Goal: Information Seeking & Learning: Learn about a topic

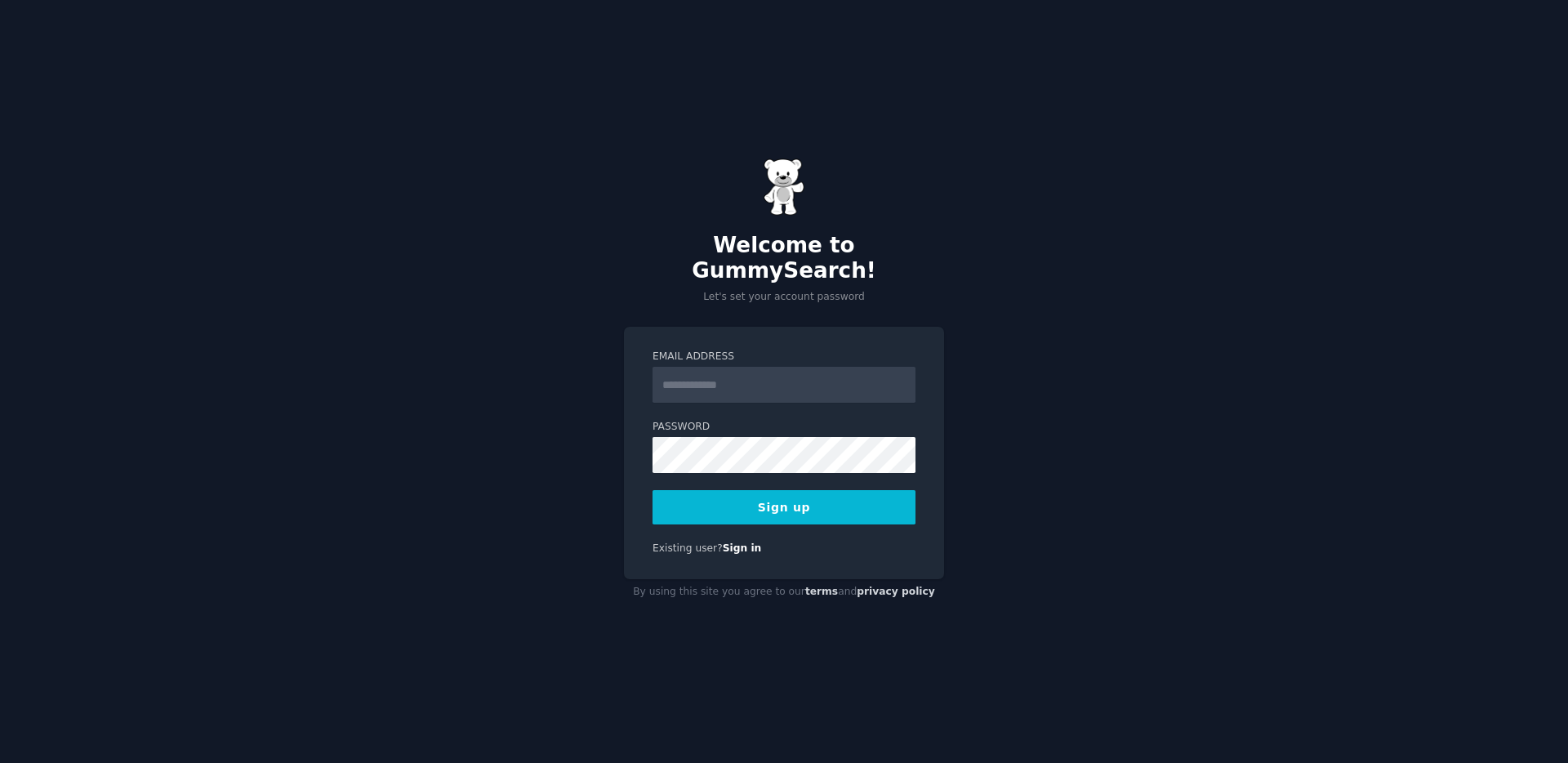
click at [818, 369] on input "Email Address" at bounding box center [784, 385] width 263 height 36
type input "**********"
click at [653, 490] on button "Sign up" at bounding box center [784, 508] width 263 height 34
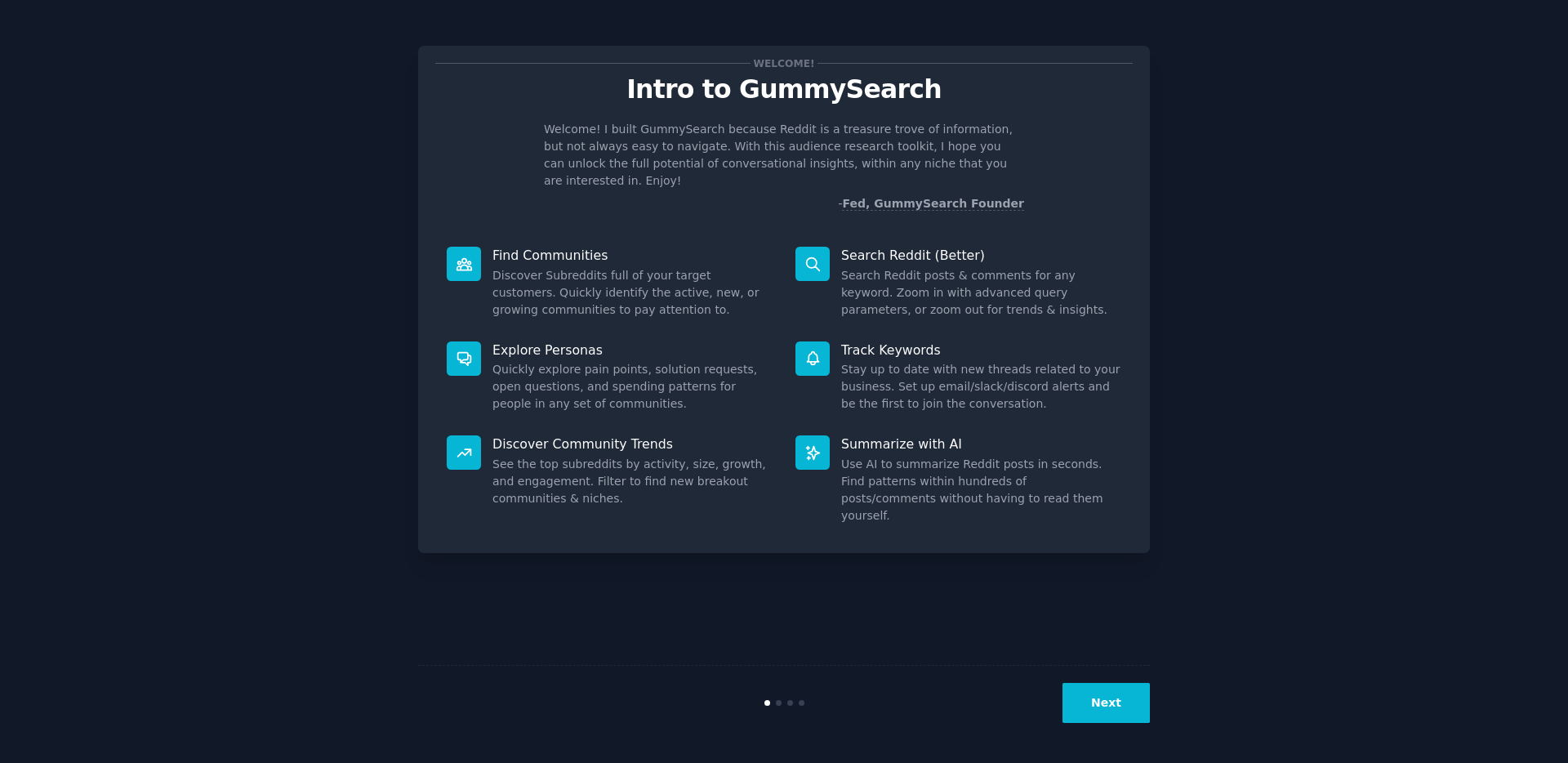
click at [1129, 692] on button "Next" at bounding box center [1106, 703] width 87 height 40
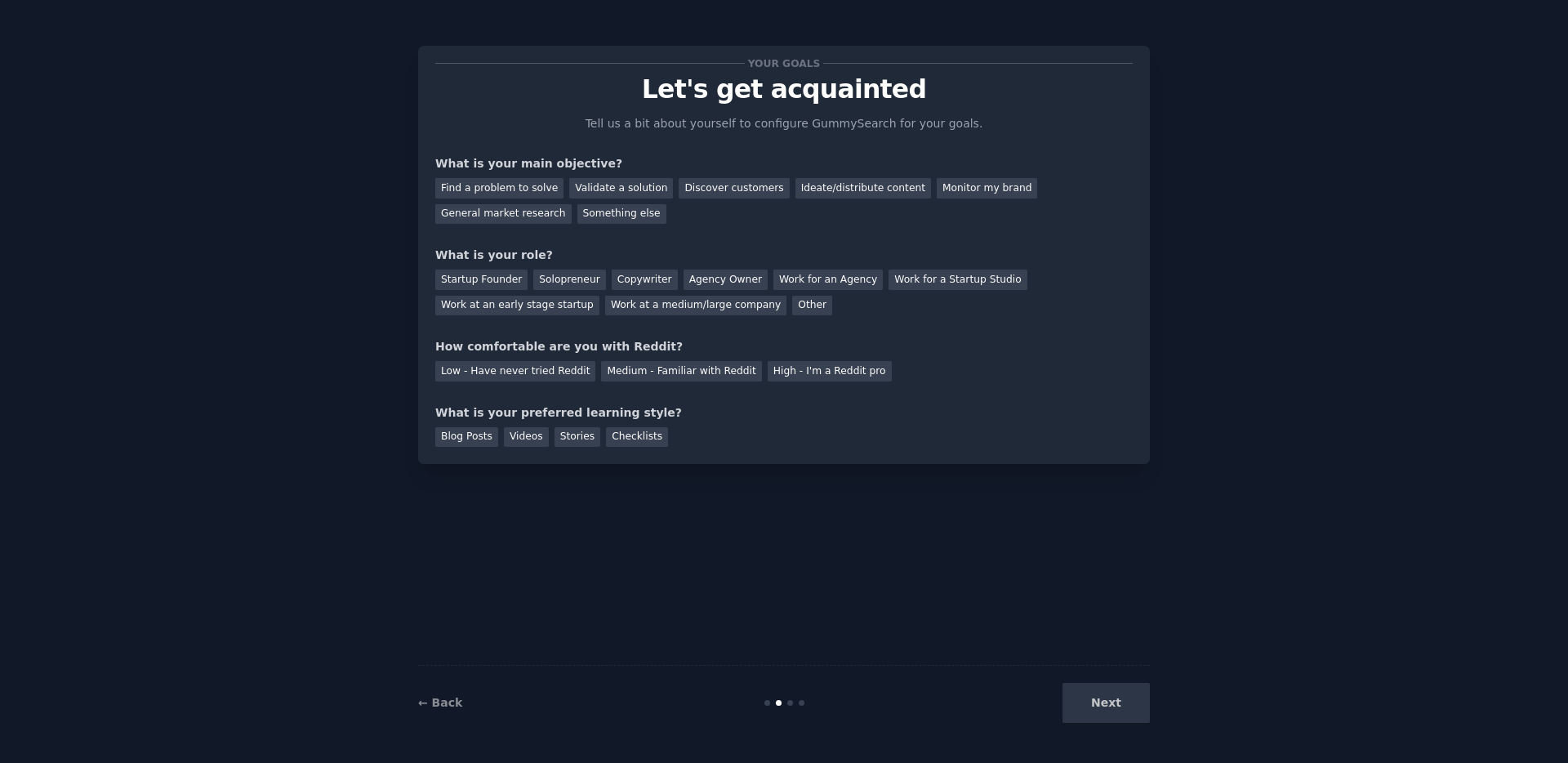
click at [1129, 692] on div "Next" at bounding box center [1027, 703] width 244 height 40
click at [690, 195] on div "Discover customers" at bounding box center [734, 188] width 110 height 21
click at [544, 217] on div "General market research" at bounding box center [503, 214] width 136 height 21
click at [685, 186] on div "Discover customers" at bounding box center [734, 188] width 110 height 21
click at [798, 281] on div "Work for an Agency" at bounding box center [828, 279] width 109 height 21
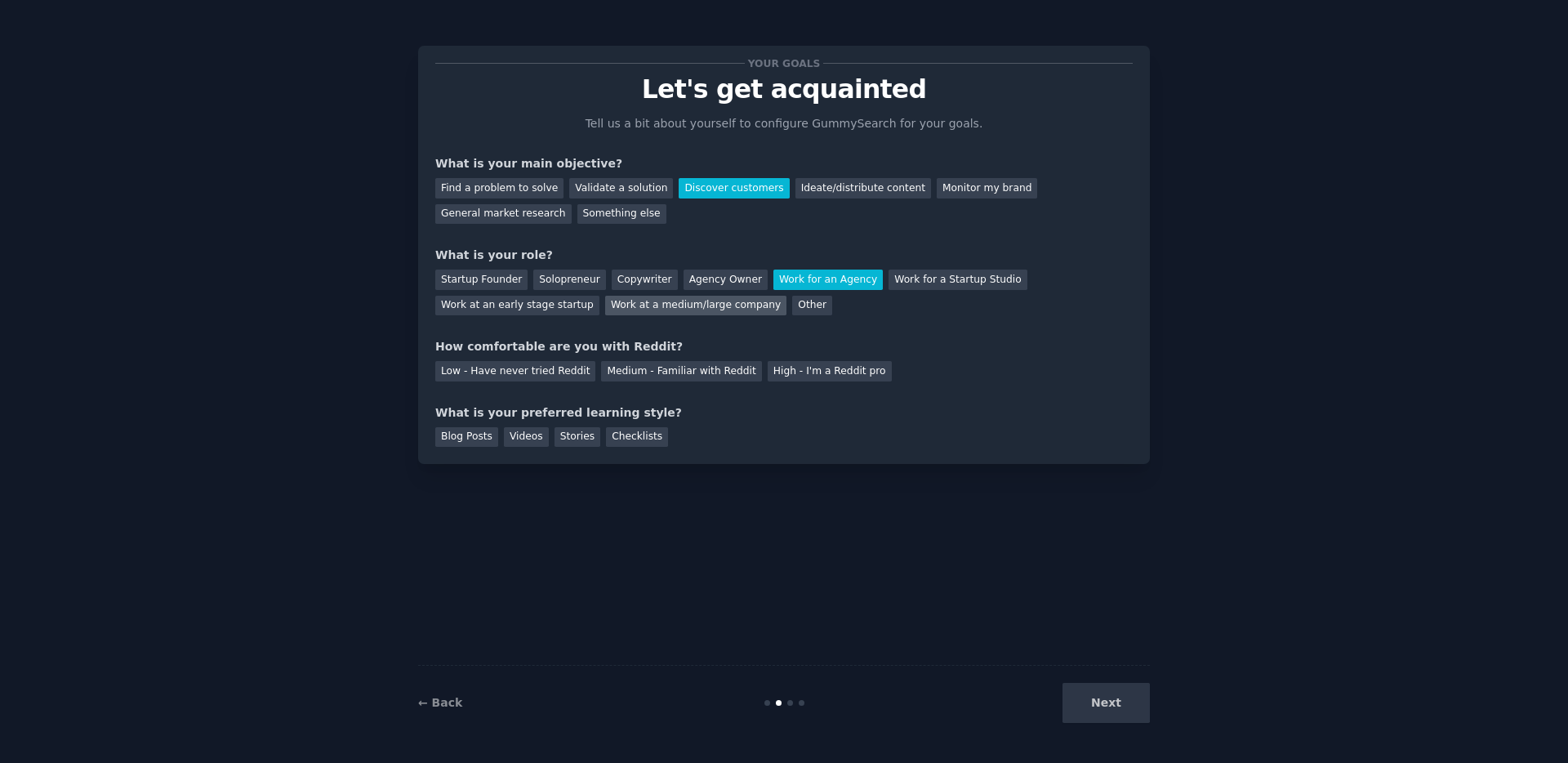
click at [727, 307] on div "Work at a medium/large company" at bounding box center [695, 306] width 181 height 21
click at [601, 368] on div "Medium - Familiar with Reddit" at bounding box center [681, 371] width 160 height 21
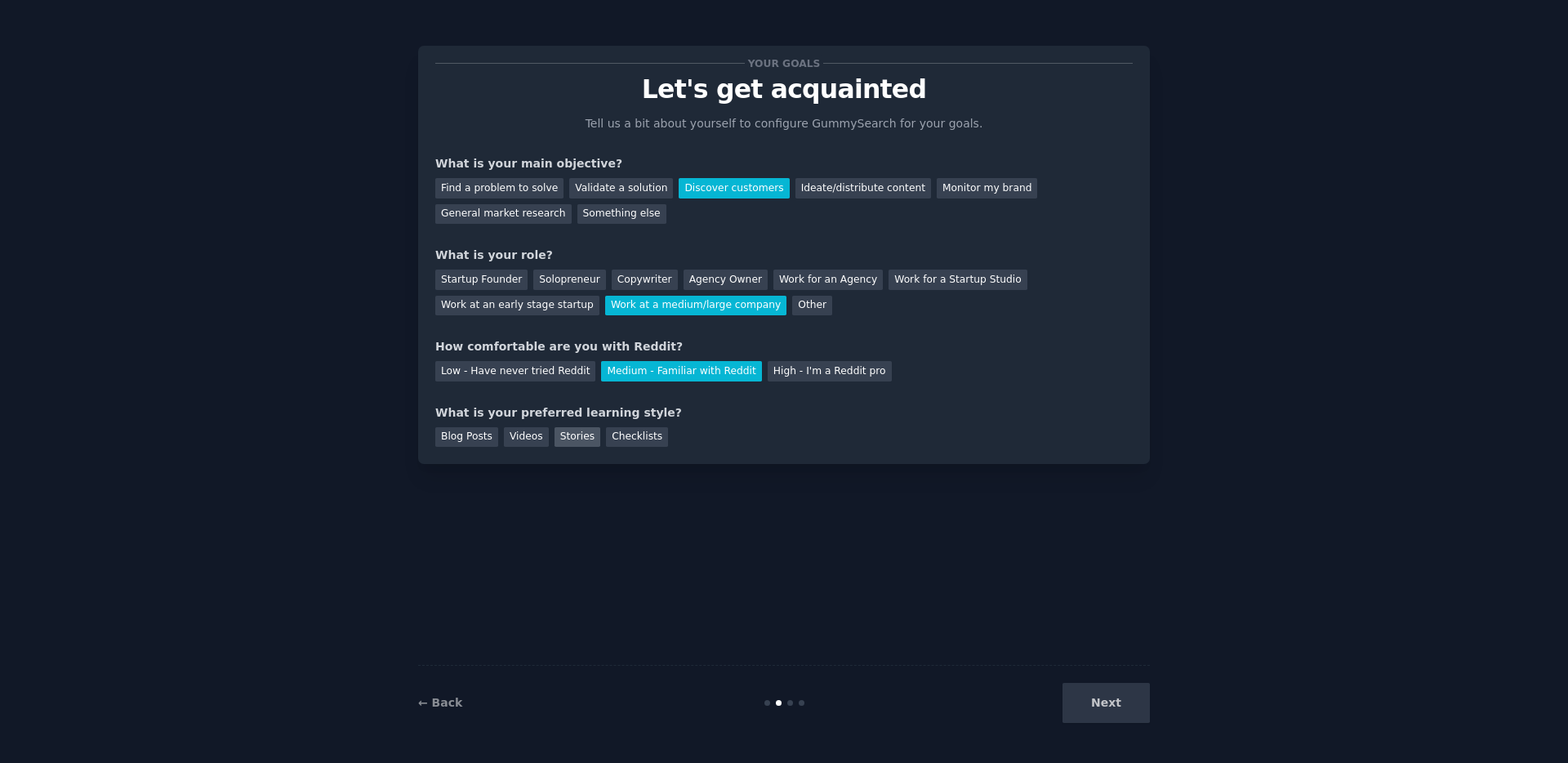
click at [559, 436] on div "Stories" at bounding box center [577, 437] width 46 height 21
click at [512, 436] on div "Videos" at bounding box center [526, 437] width 45 height 21
click at [1128, 697] on button "Next" at bounding box center [1106, 703] width 87 height 40
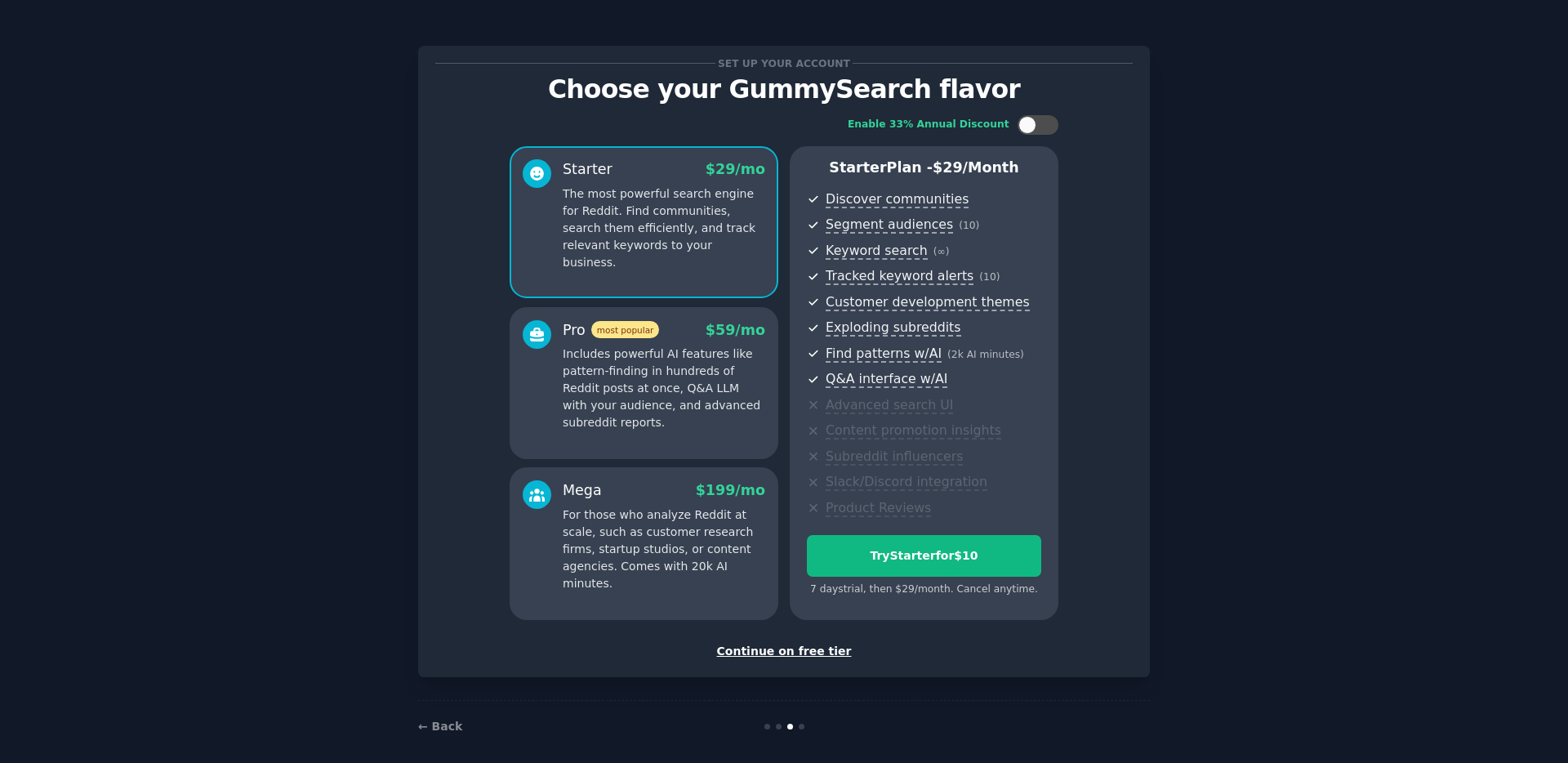
click at [782, 645] on div "Continue on free tier" at bounding box center [783, 651] width 697 height 17
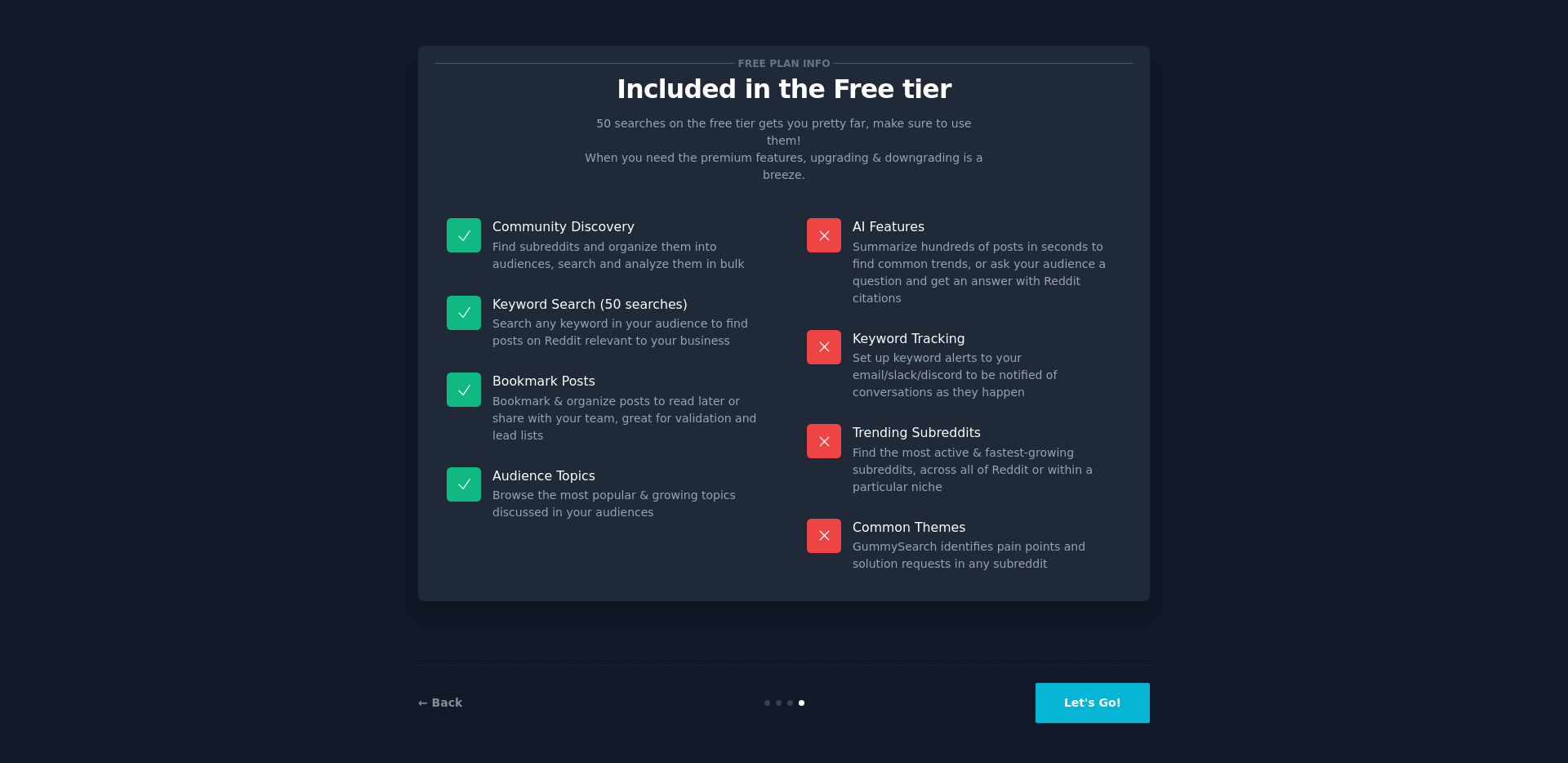
click at [1103, 697] on button "Let's Go!" at bounding box center [1092, 703] width 114 height 40
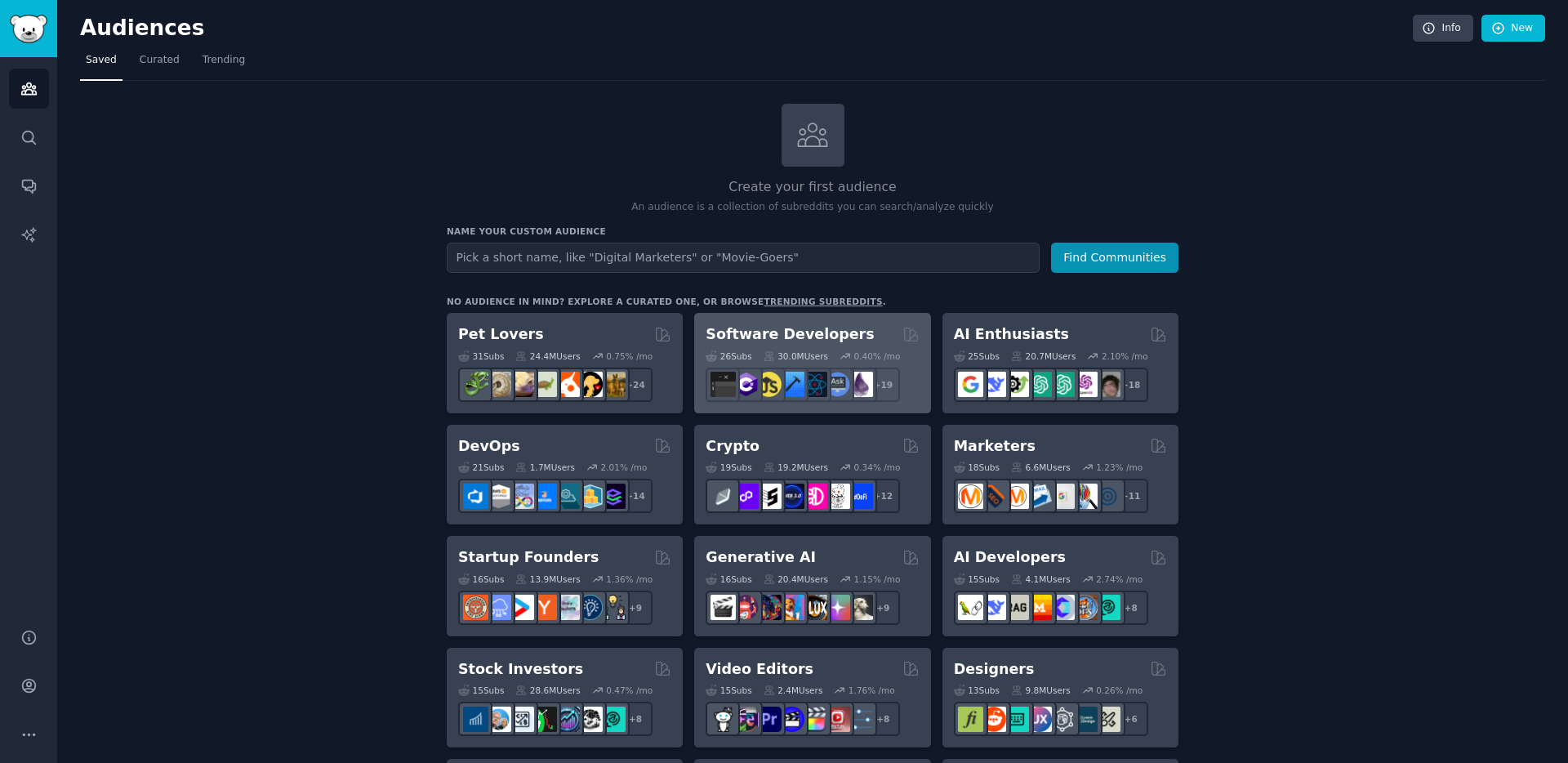
click at [736, 342] on h2 "Software Developers" at bounding box center [789, 334] width 168 height 21
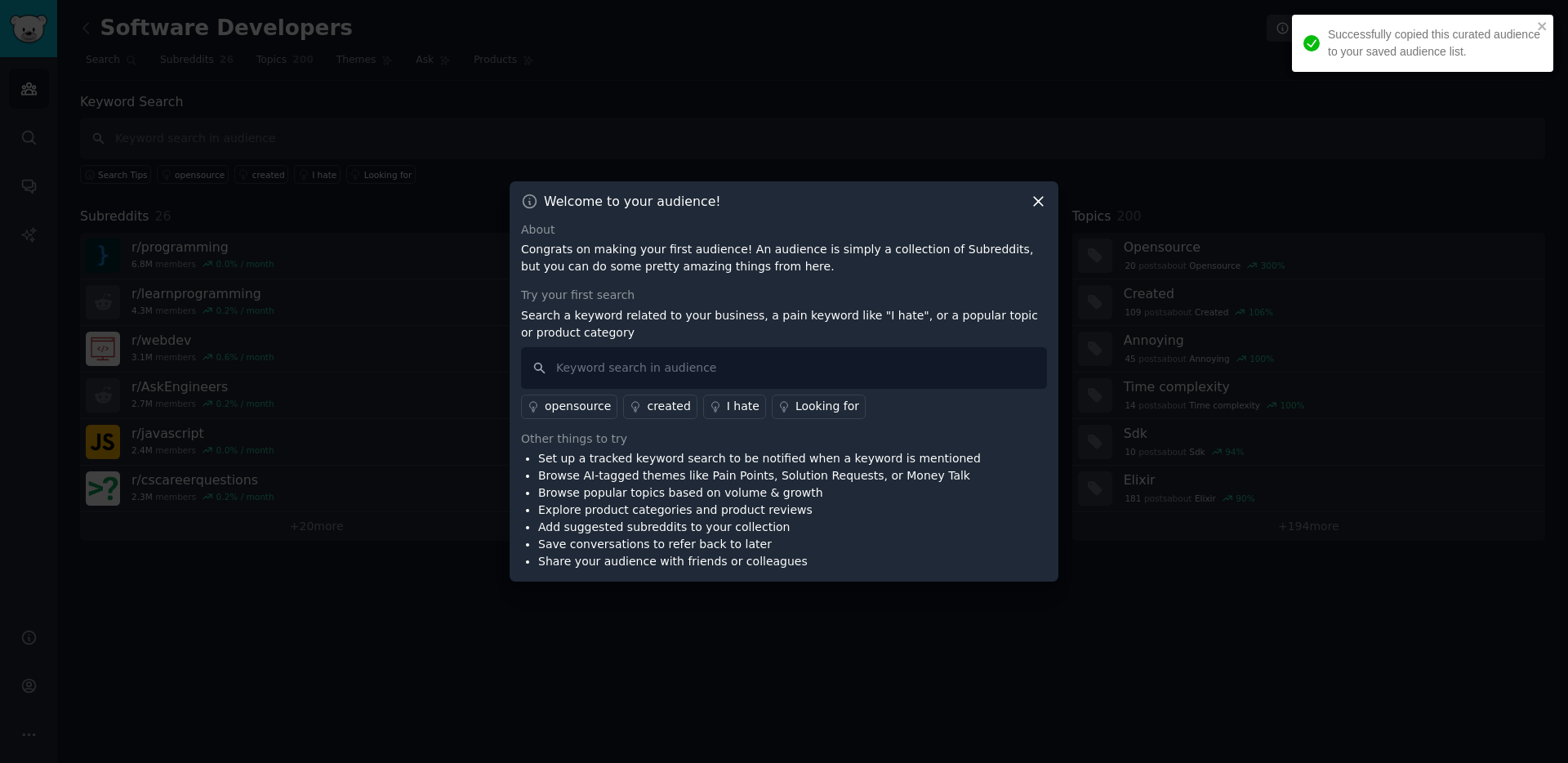
click at [1029, 198] on icon at bounding box center [1038, 201] width 17 height 17
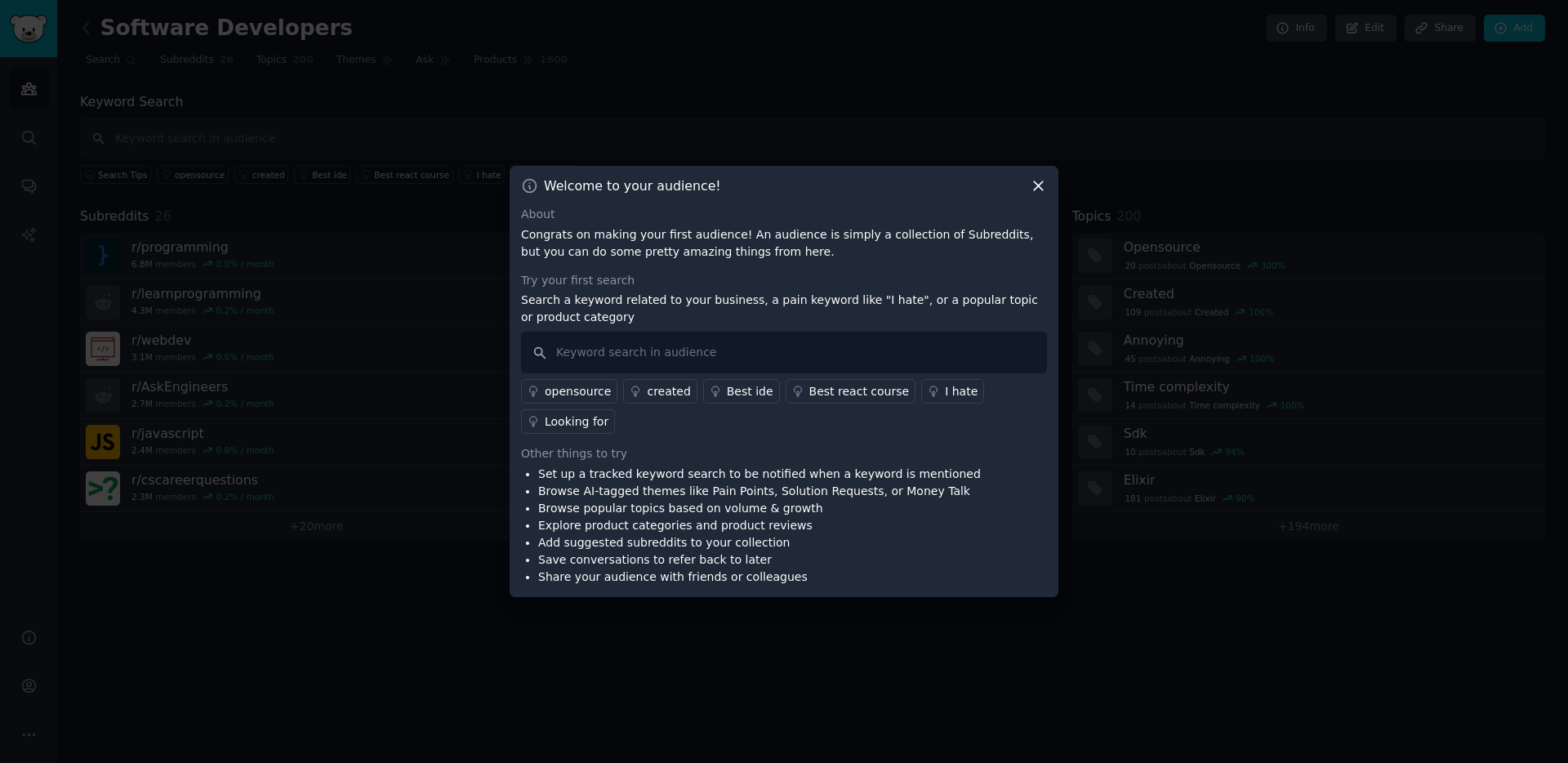
click at [1022, 196] on div "Welcome to your audience! About Congrats on making your first audience! An audi…" at bounding box center [784, 381] width 548 height 431
click at [1029, 189] on icon at bounding box center [1038, 186] width 17 height 17
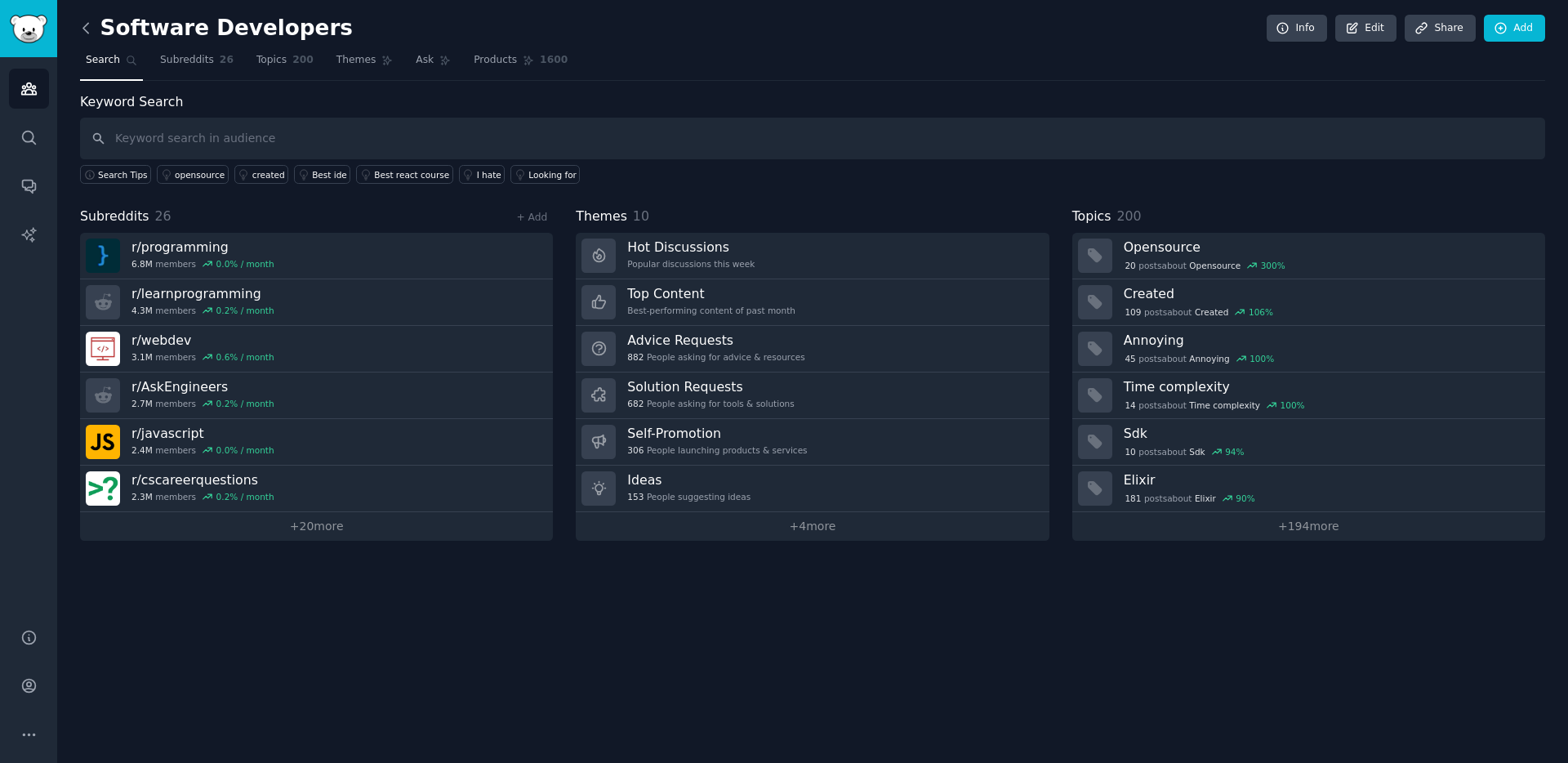
click at [90, 34] on icon at bounding box center [85, 28] width 17 height 17
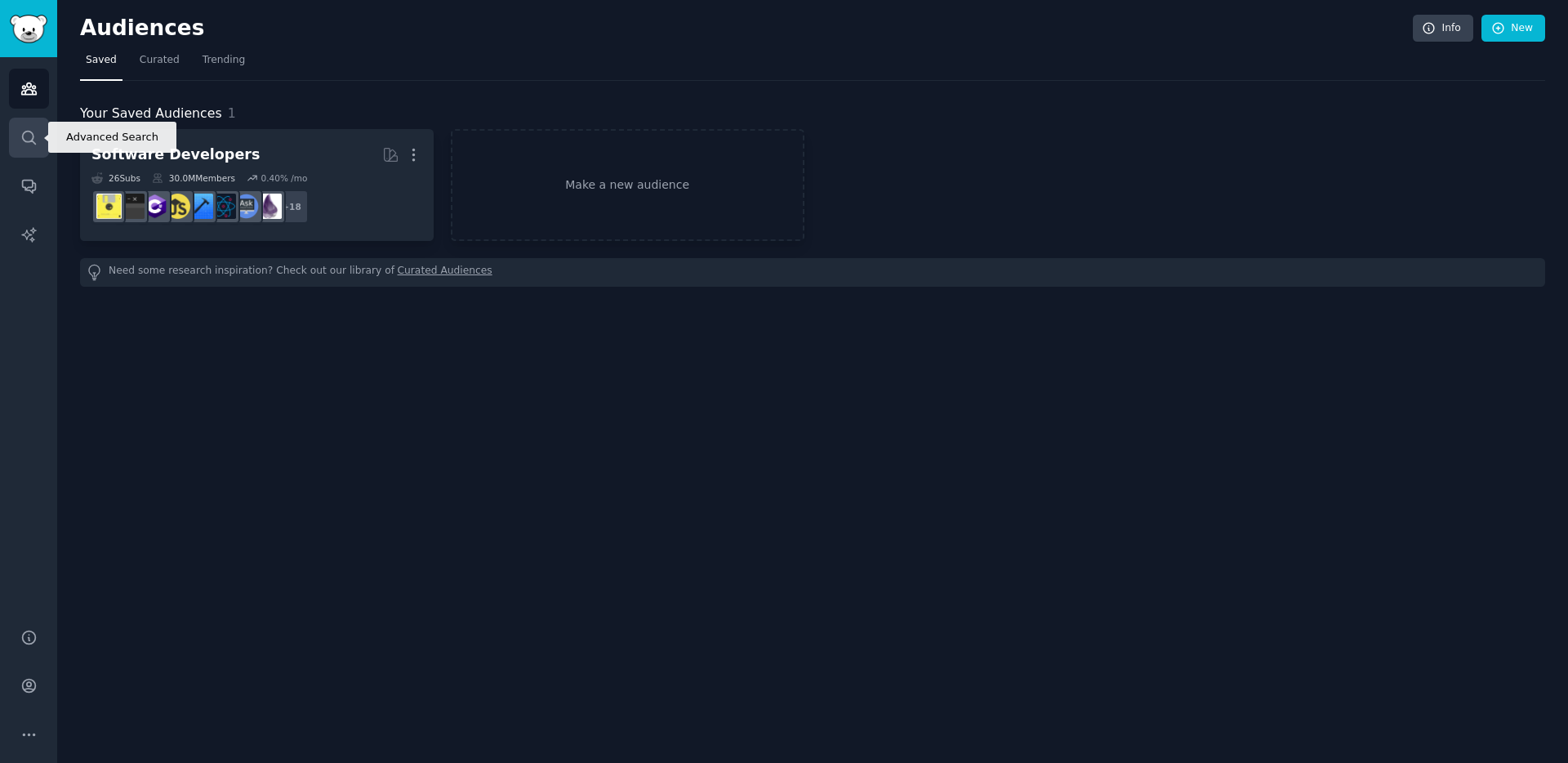
click at [34, 151] on link "Search" at bounding box center [29, 137] width 40 height 40
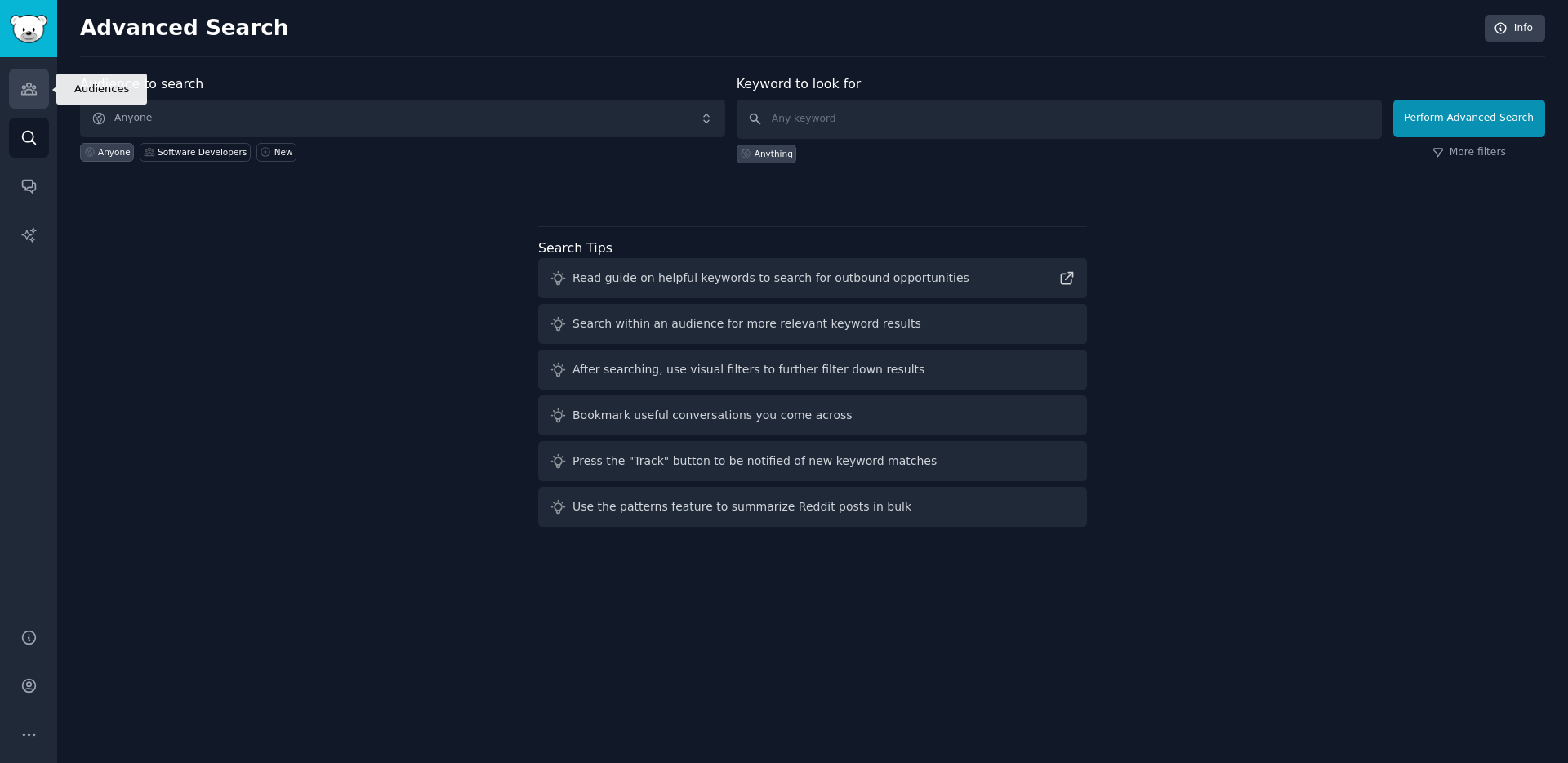
click at [12, 87] on link "Audiences" at bounding box center [29, 89] width 40 height 40
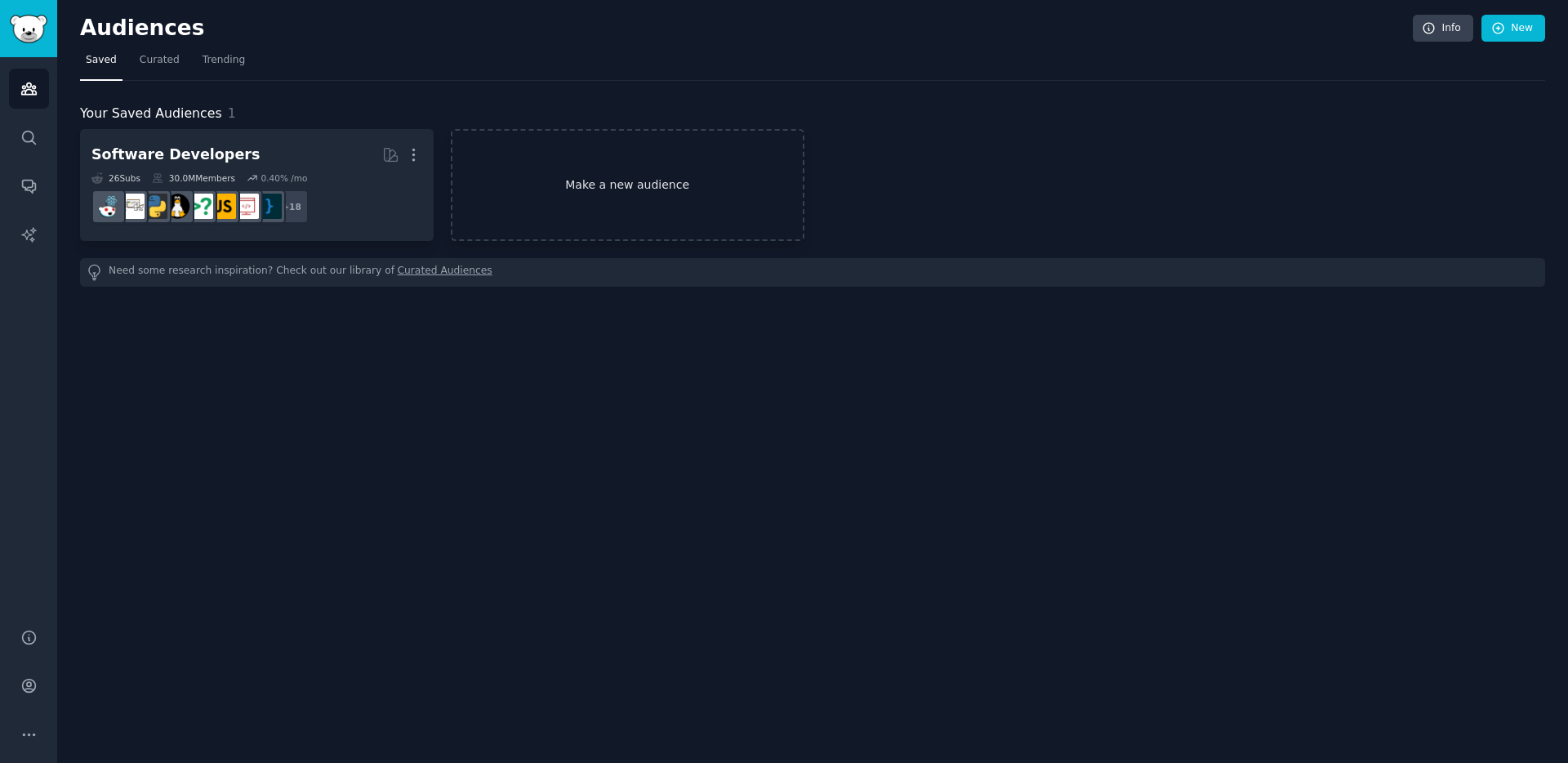
click at [594, 157] on link "Make a new audience" at bounding box center [627, 185] width 354 height 112
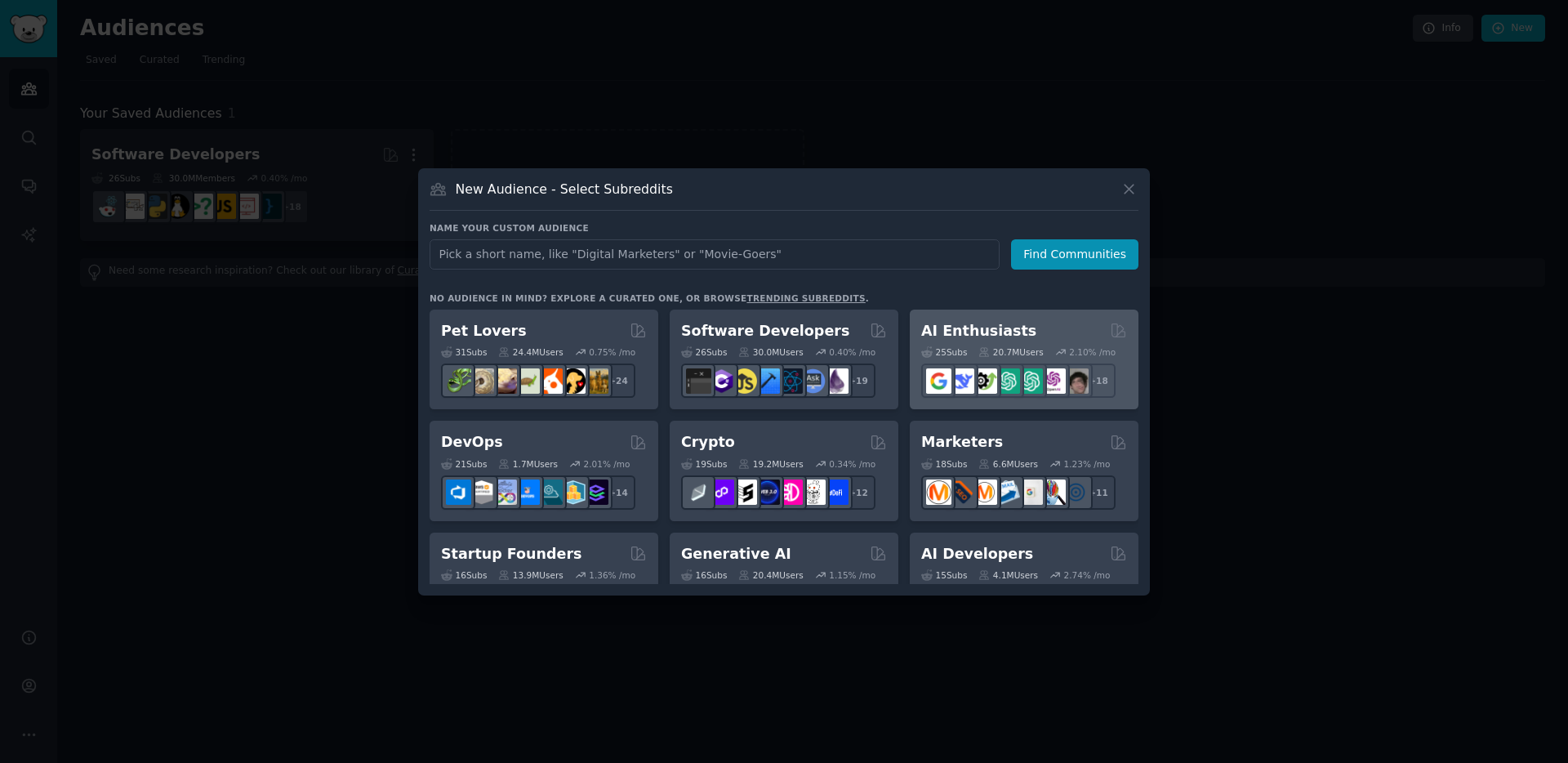
click at [958, 331] on h2 "AI Enthusiasts" at bounding box center [979, 331] width 115 height 21
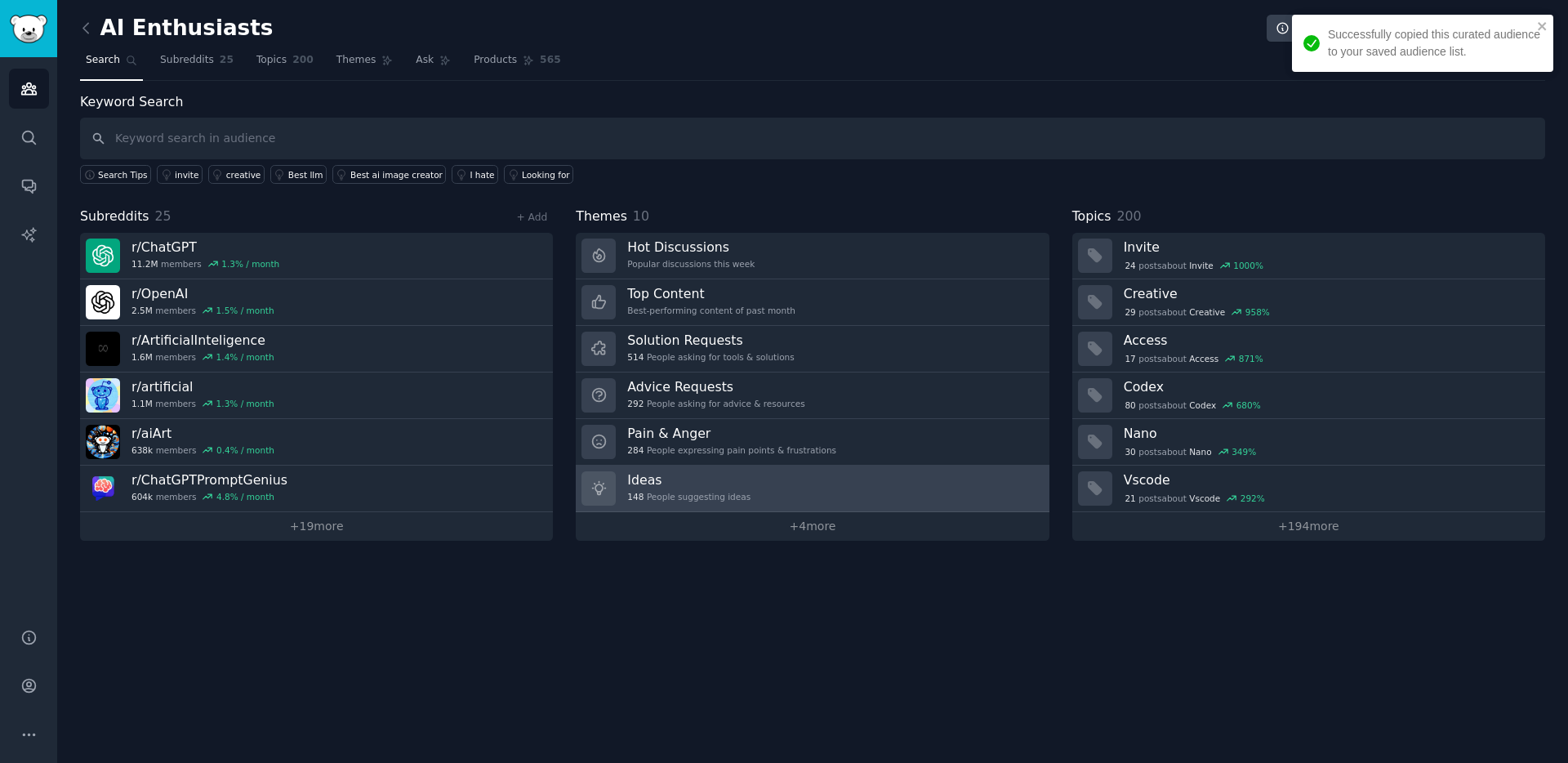
click at [842, 503] on link "Ideas 148 People suggesting ideas" at bounding box center [812, 489] width 473 height 47
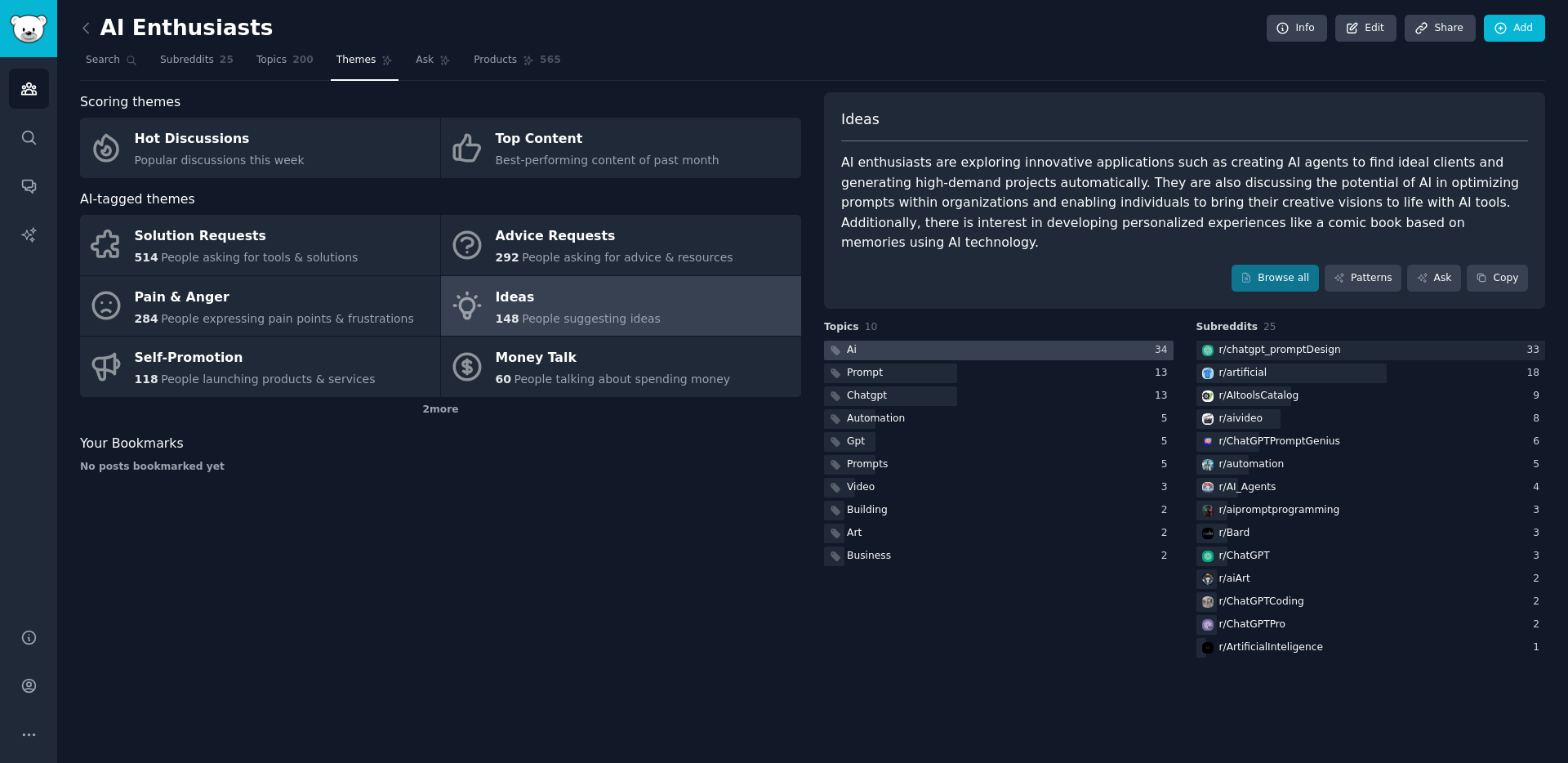
click at [866, 341] on div at bounding box center [999, 351] width 350 height 21
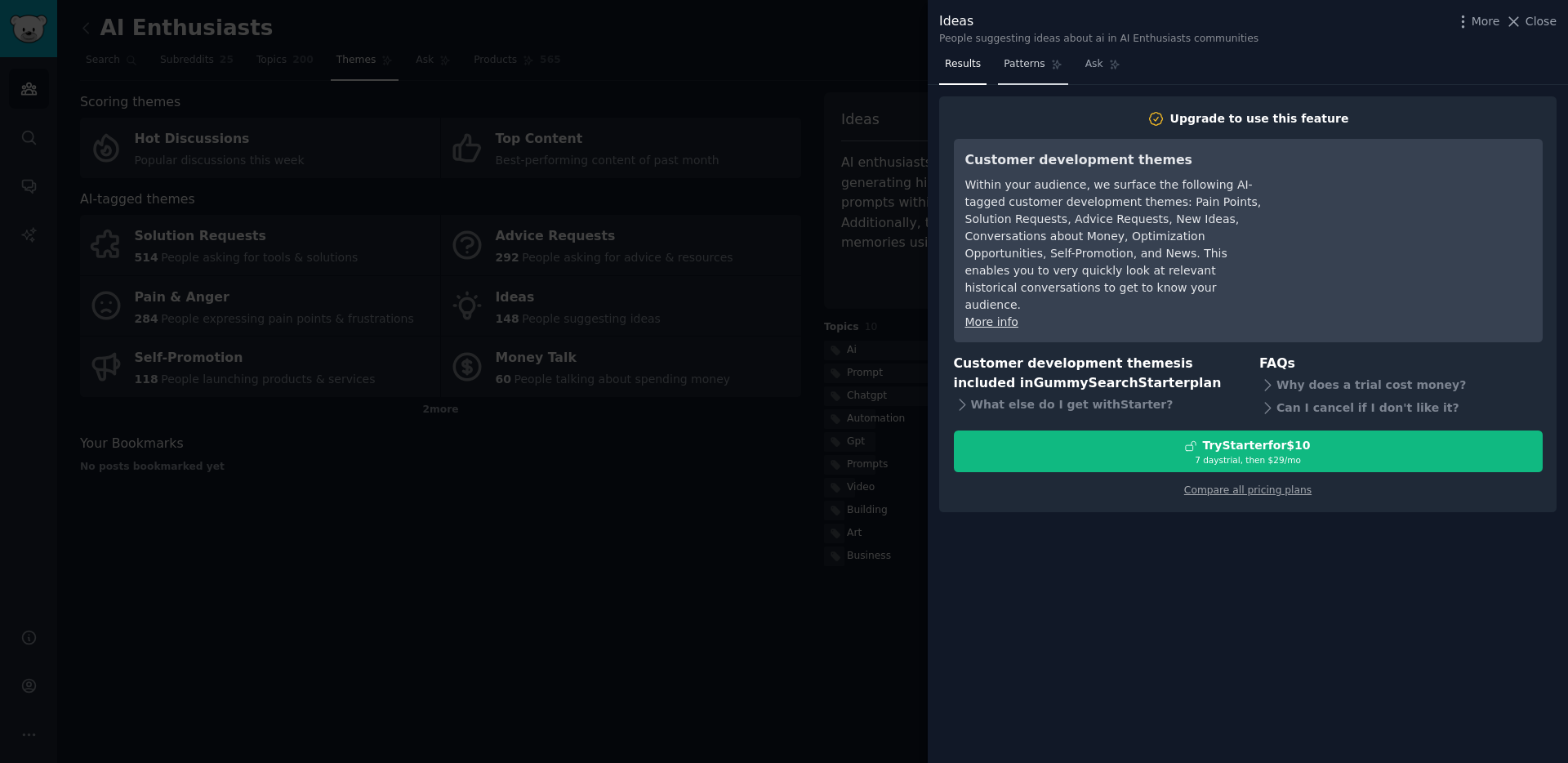
click at [1043, 73] on link "Patterns" at bounding box center [1033, 68] width 70 height 34
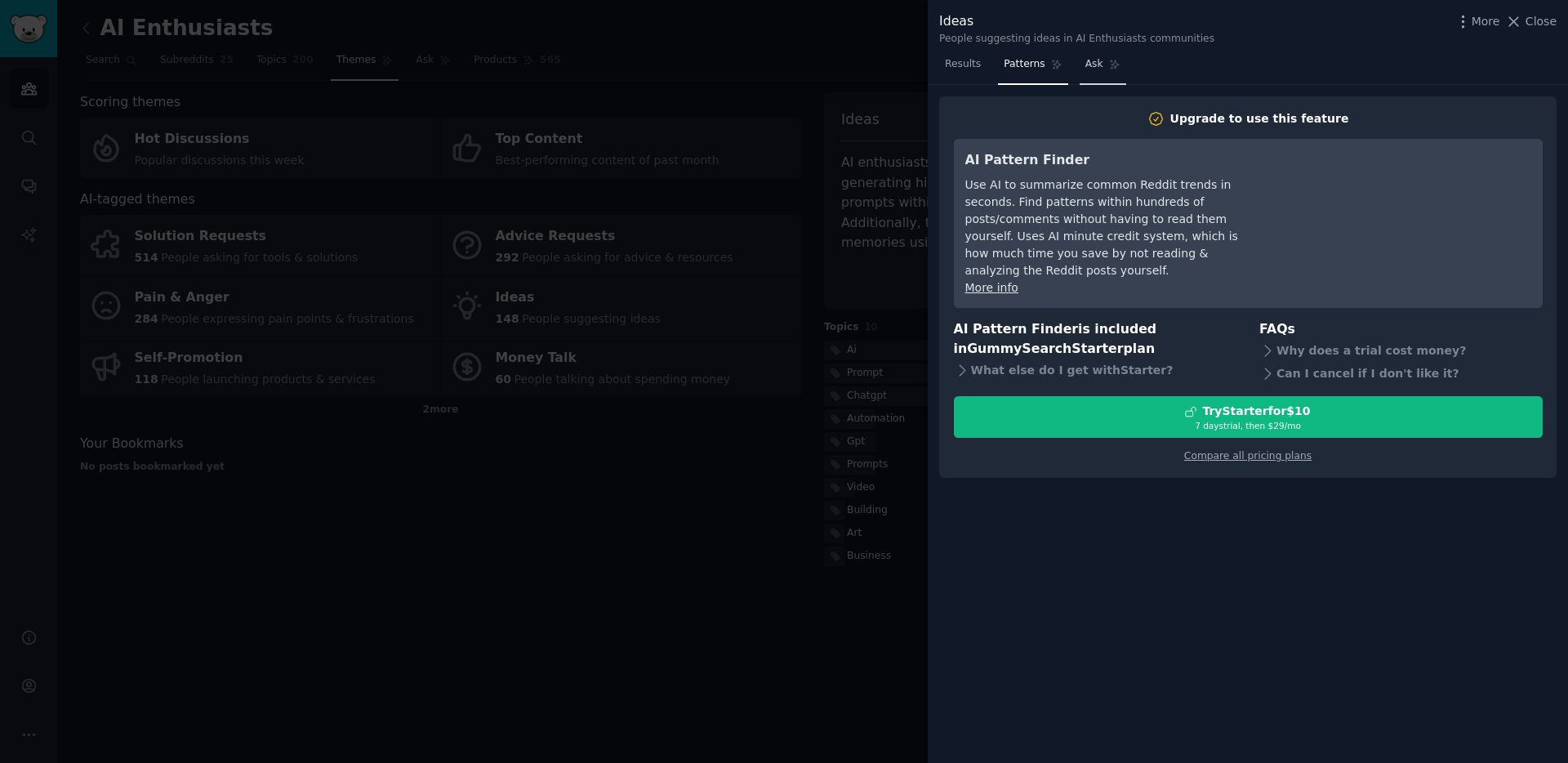
click at [1098, 69] on span "Ask" at bounding box center [1094, 65] width 18 height 15
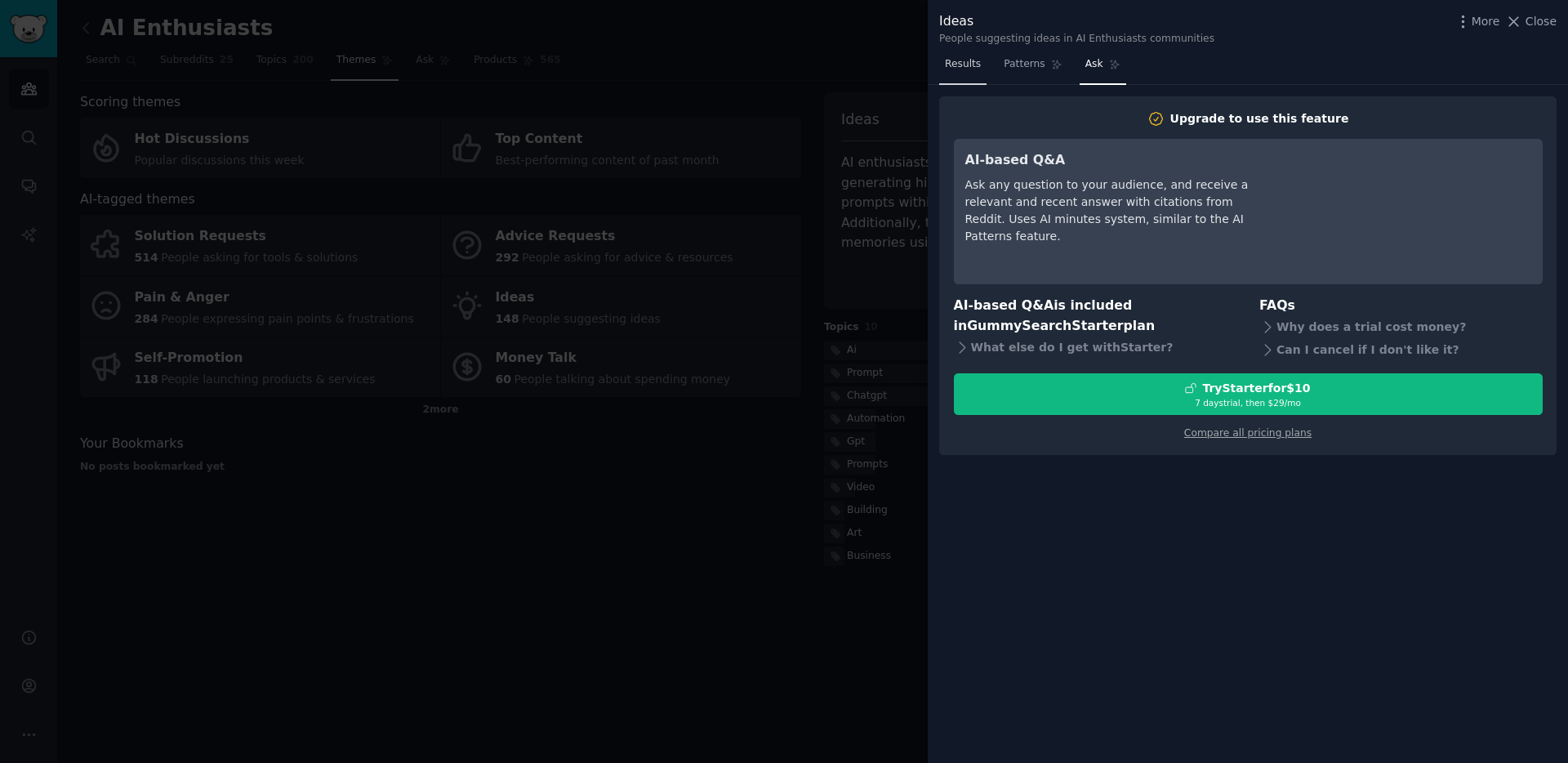
click at [979, 68] on span "Results" at bounding box center [963, 65] width 36 height 15
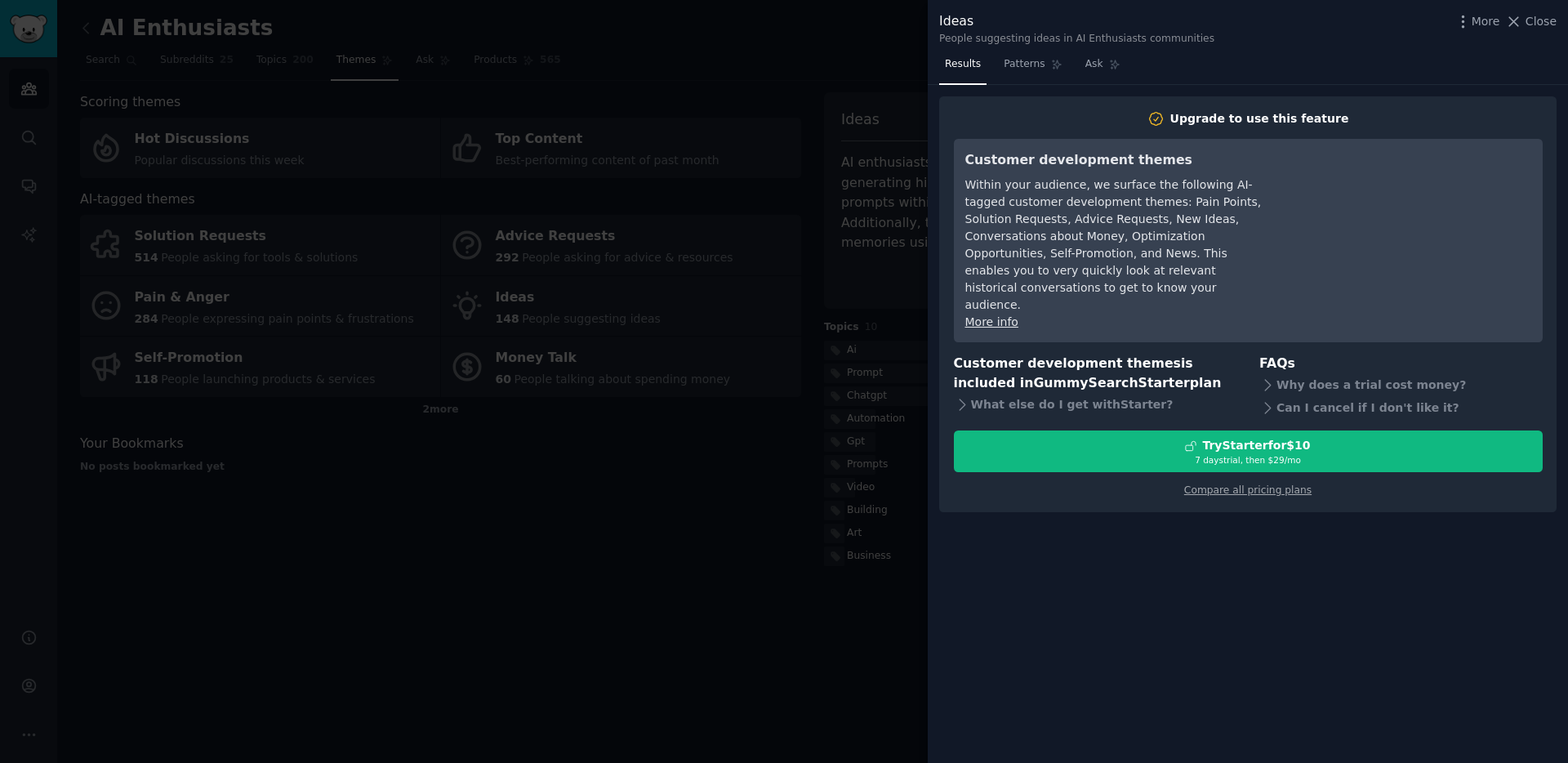
click at [817, 287] on div at bounding box center [784, 381] width 1568 height 763
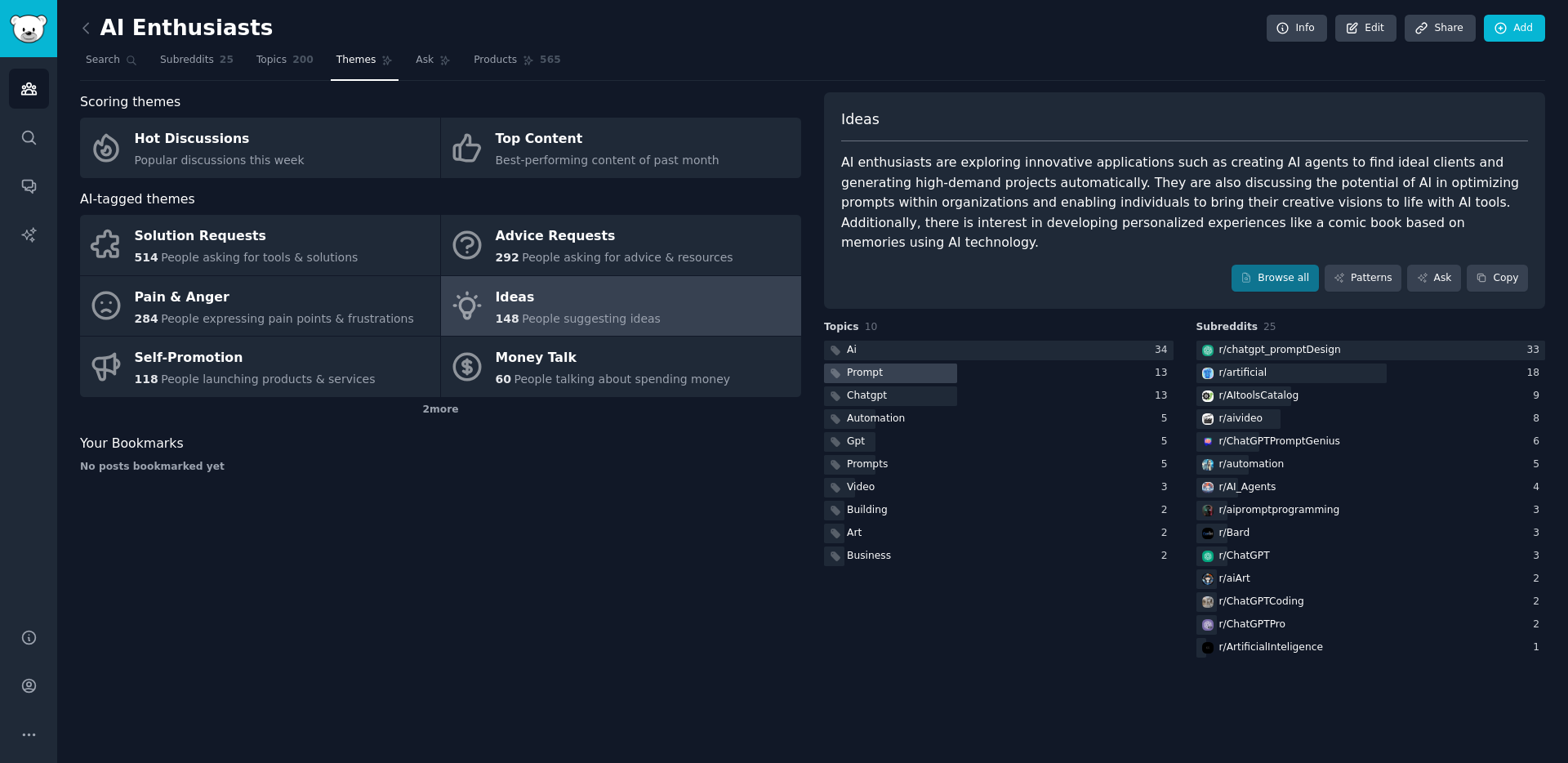
click at [855, 366] on div "Prompt" at bounding box center [865, 374] width 36 height 15
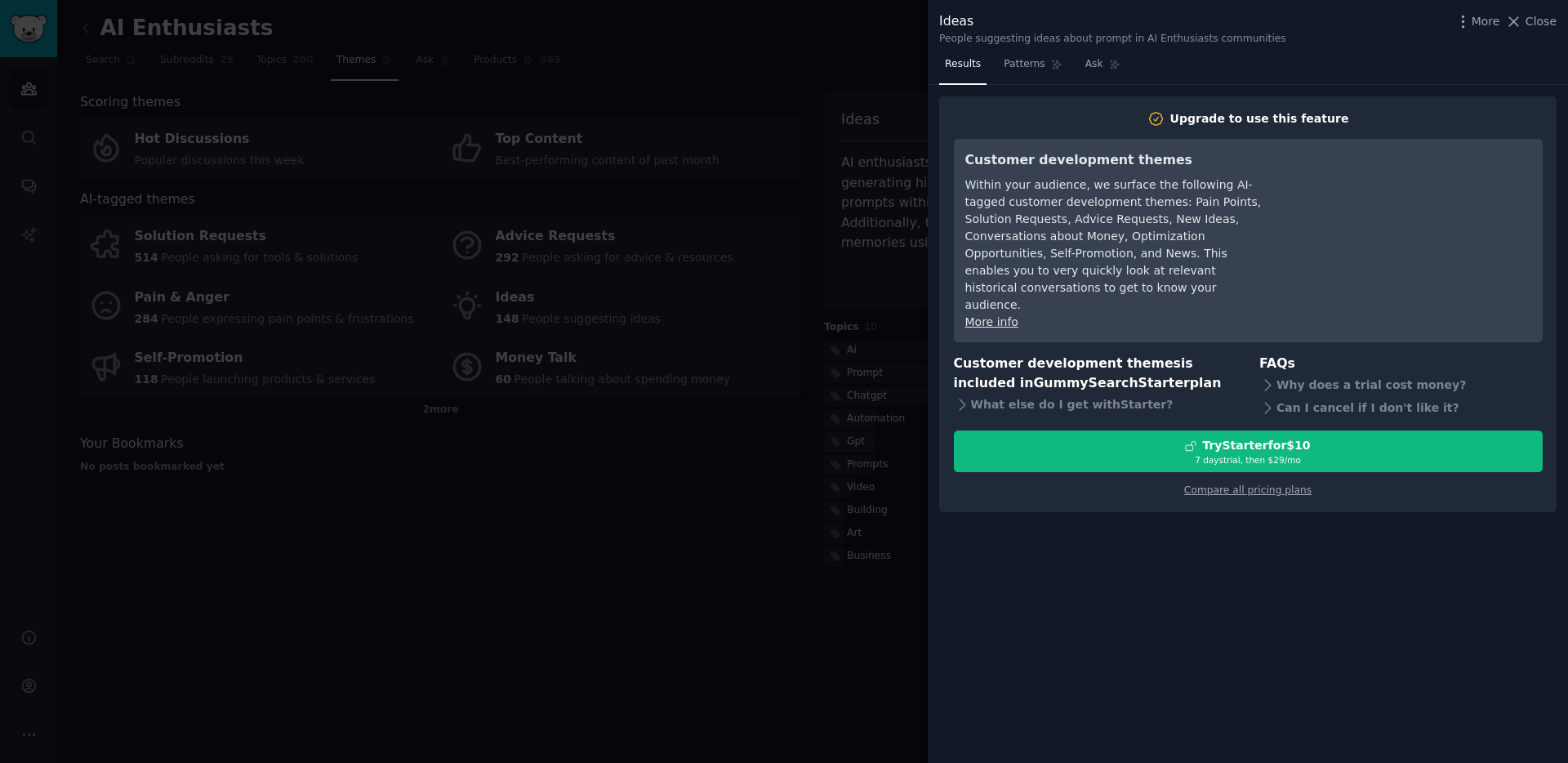
click at [838, 363] on div at bounding box center [784, 381] width 1568 height 763
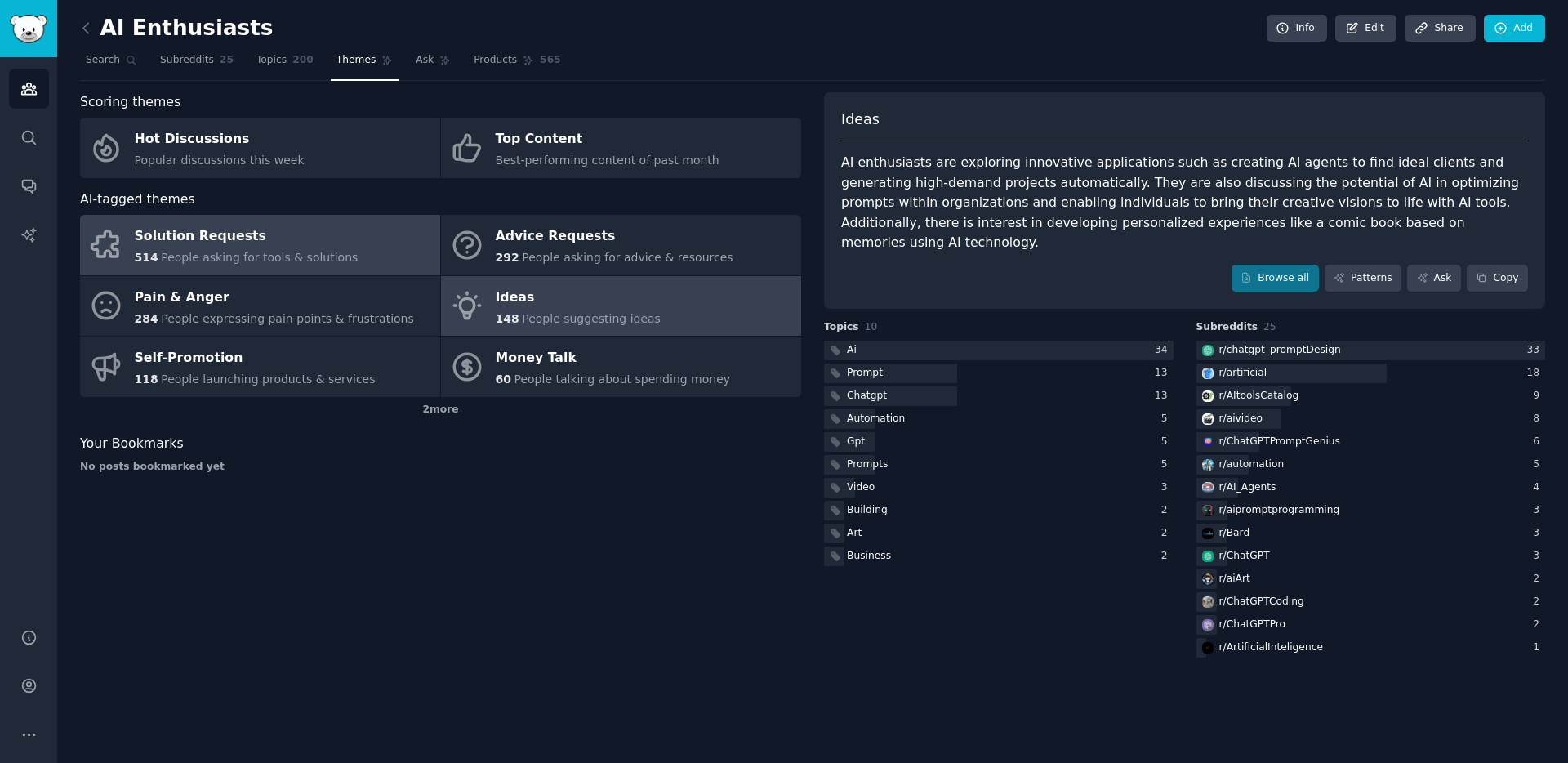
click at [216, 247] on div "Solution Requests 514 People asking for tools & solutions" at bounding box center [246, 246] width 224 height 44
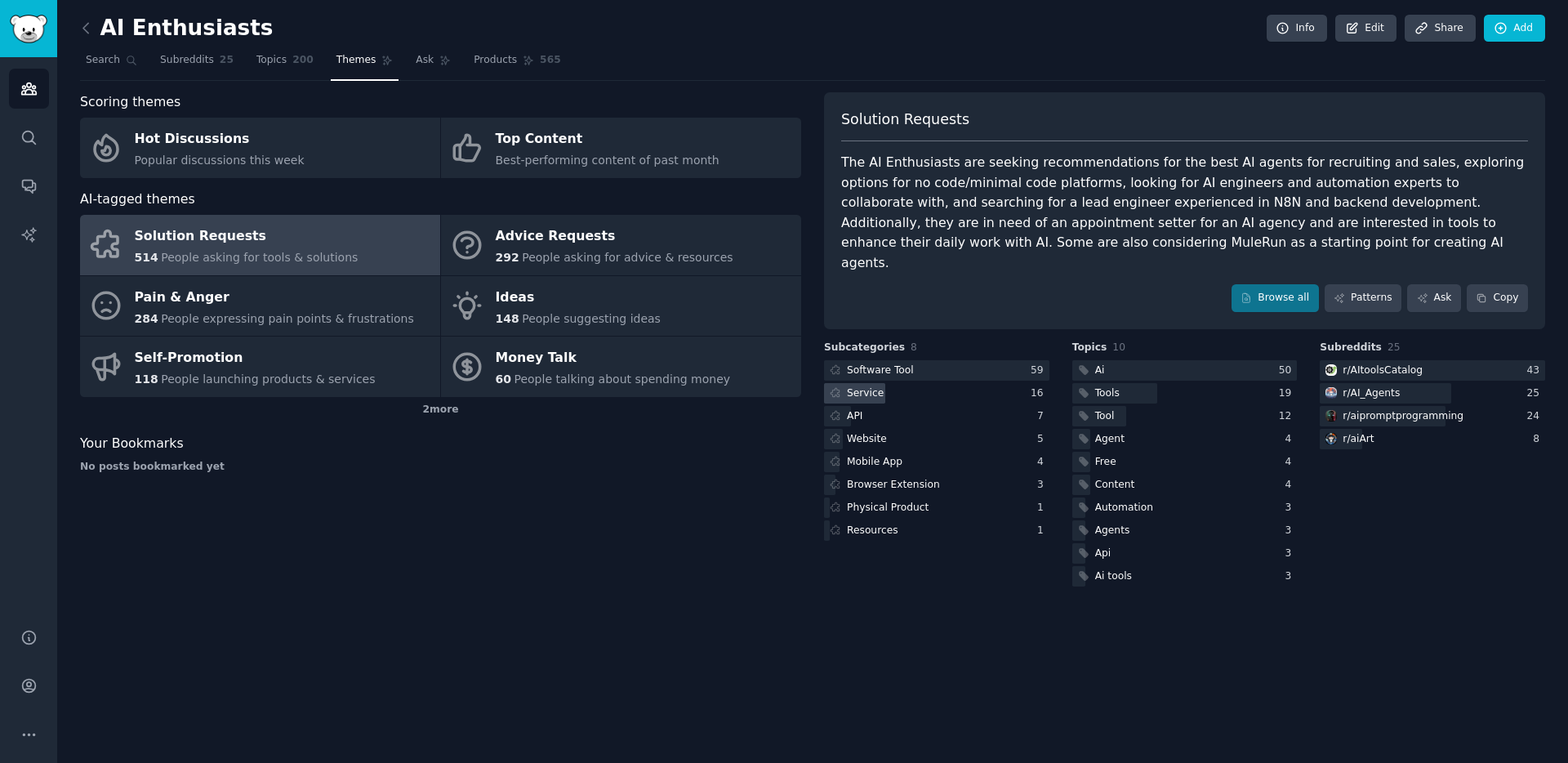
click at [855, 387] on div "Service" at bounding box center [865, 394] width 37 height 15
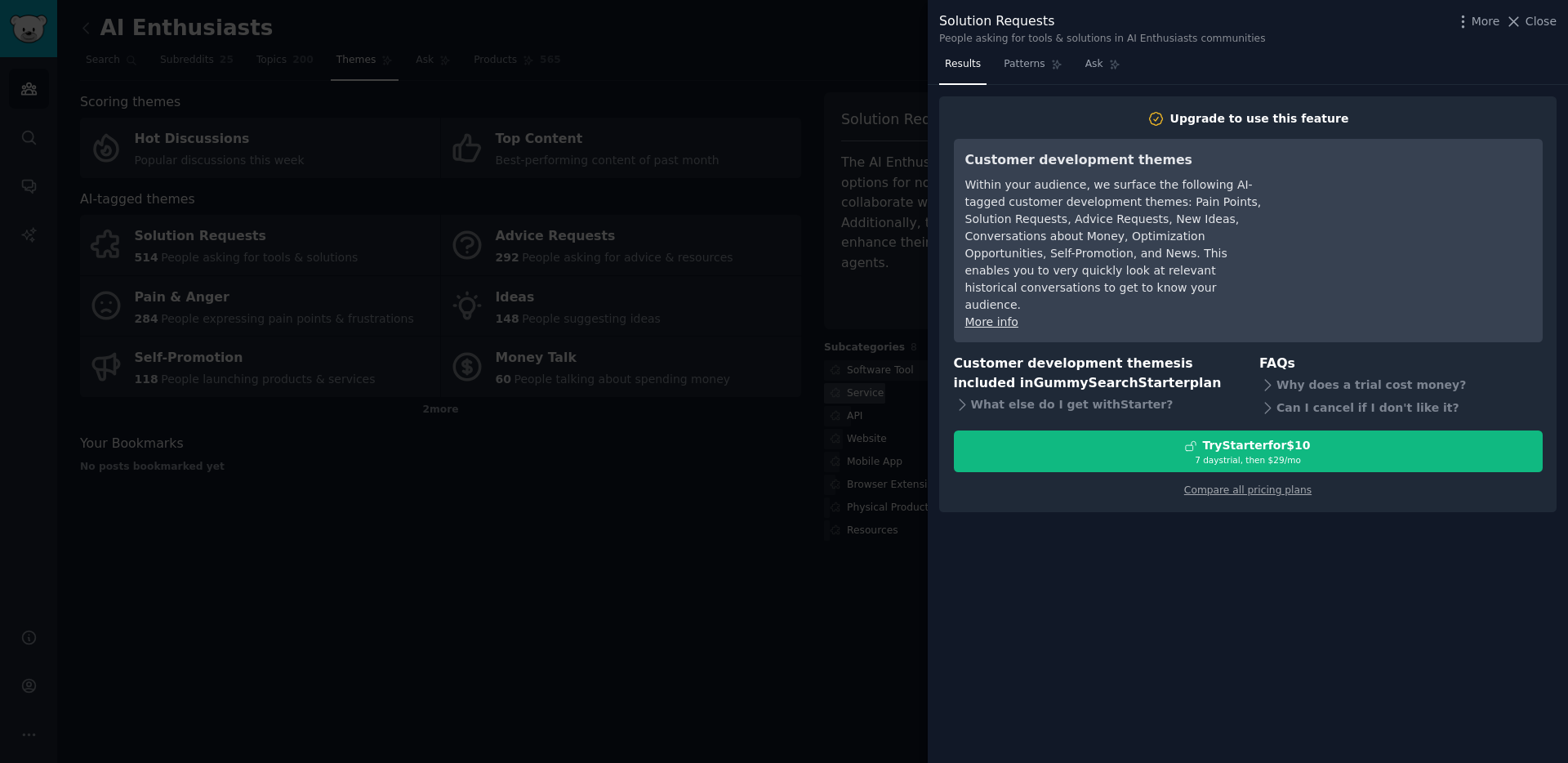
click at [855, 377] on div at bounding box center [784, 381] width 1568 height 763
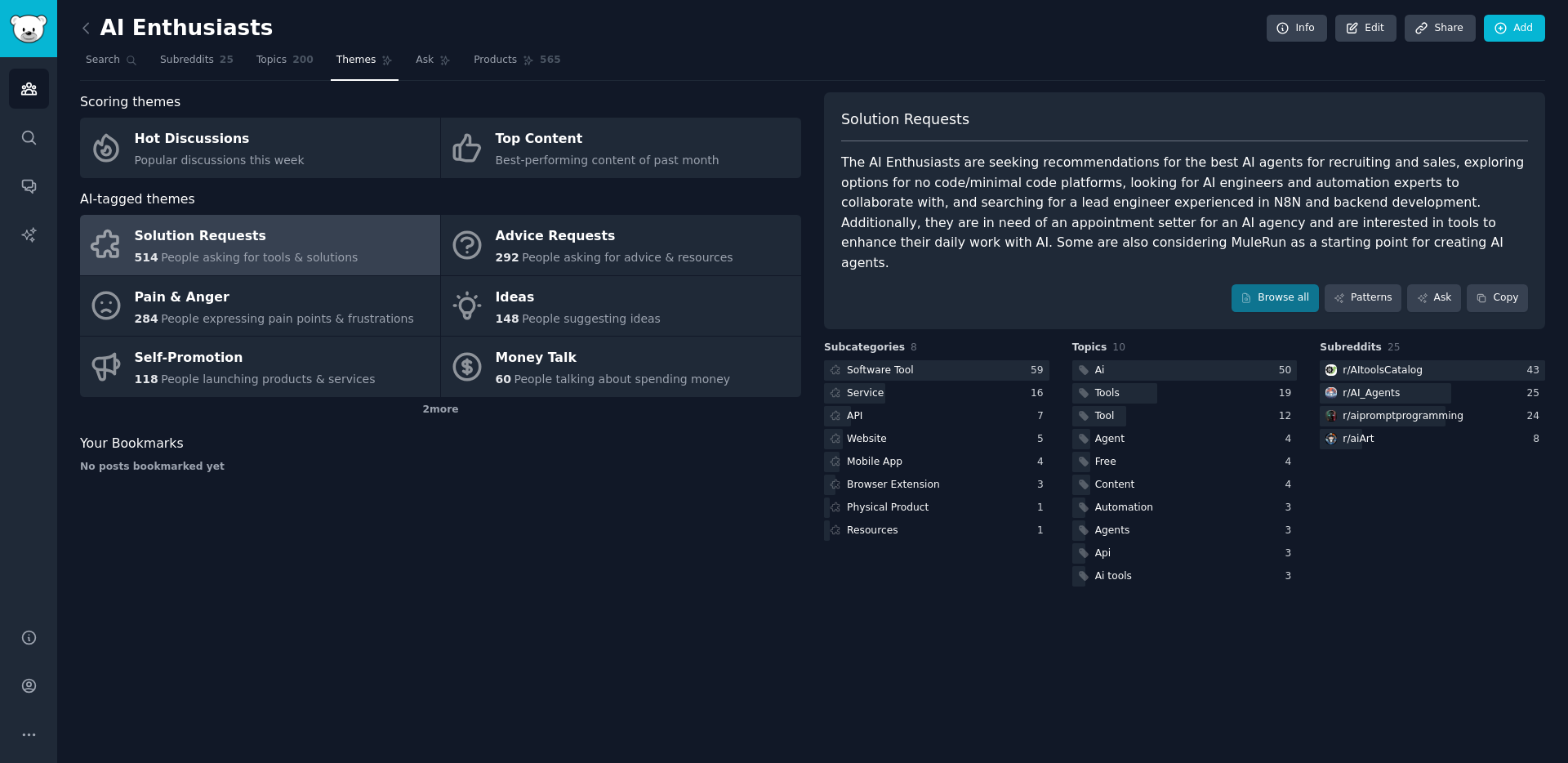
click at [720, 527] on div "Scoring themes Hot Discussions Popular discussions this week Top Content Best-p…" at bounding box center [440, 341] width 721 height 498
click at [35, 32] on img "Sidebar" at bounding box center [29, 29] width 38 height 29
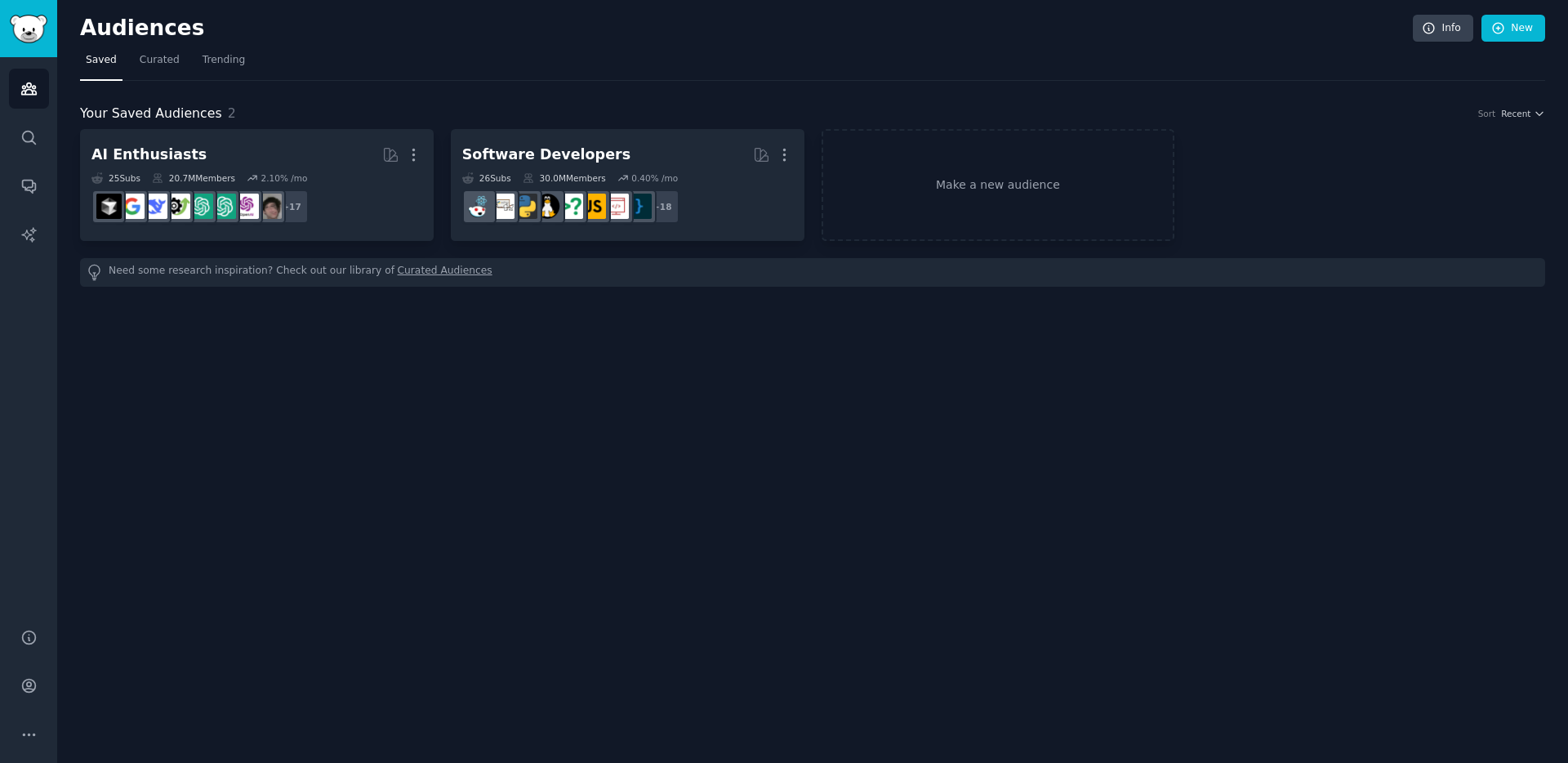
click at [507, 354] on div "Audiences Info New Saved Curated Trending Your Saved Audiences 2 Sort Recent AI…" at bounding box center [813, 381] width 1511 height 763
